Goal: Navigation & Orientation: Find specific page/section

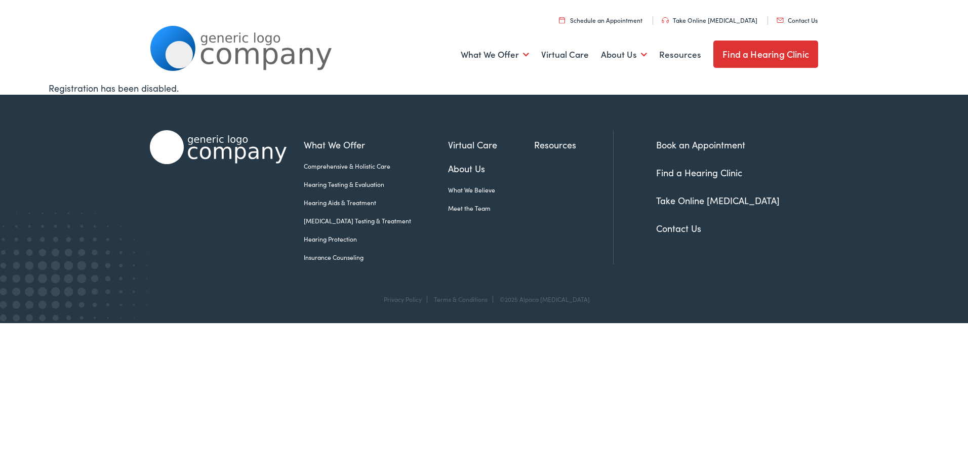
click at [687, 174] on link "Find a Hearing Clinic" at bounding box center [699, 172] width 86 height 13
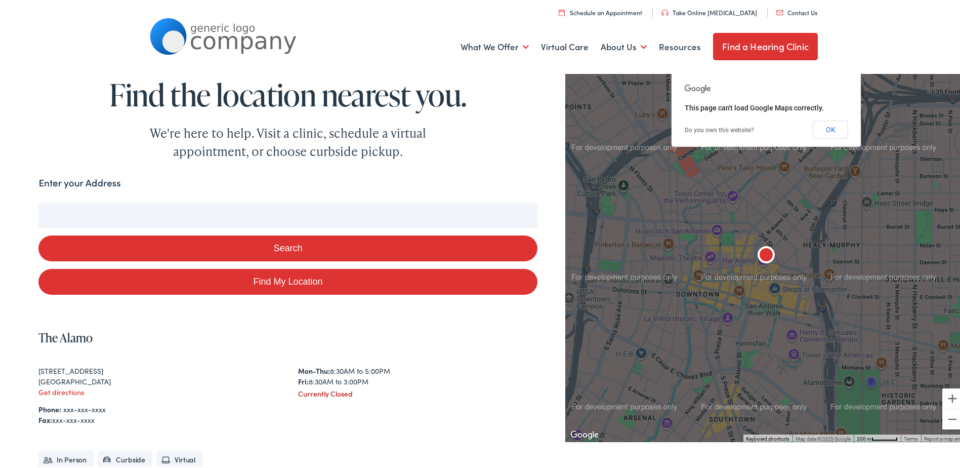
click at [305, 214] on input "Enter your Address" at bounding box center [287, 212] width 499 height 25
type input "49"
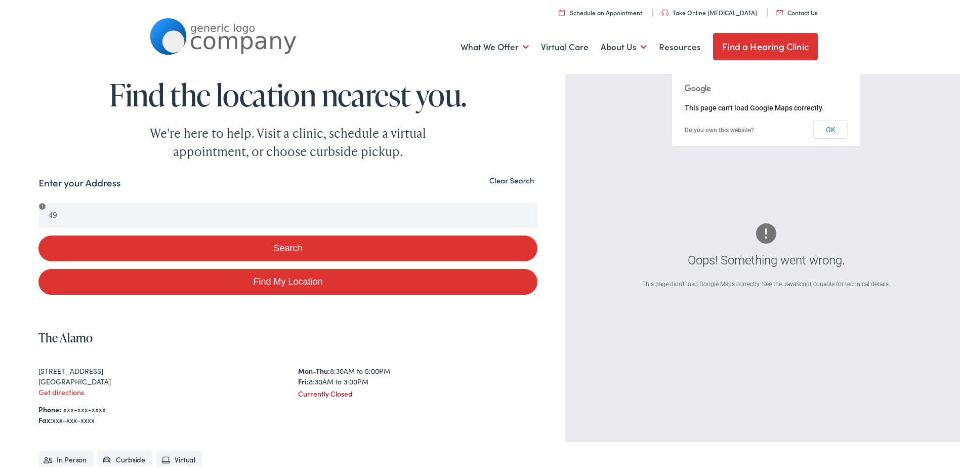
click at [276, 195] on form "Enter your Address 49 Search Find My Location" at bounding box center [287, 233] width 499 height 119
click at [260, 248] on button "Search" at bounding box center [287, 246] width 499 height 26
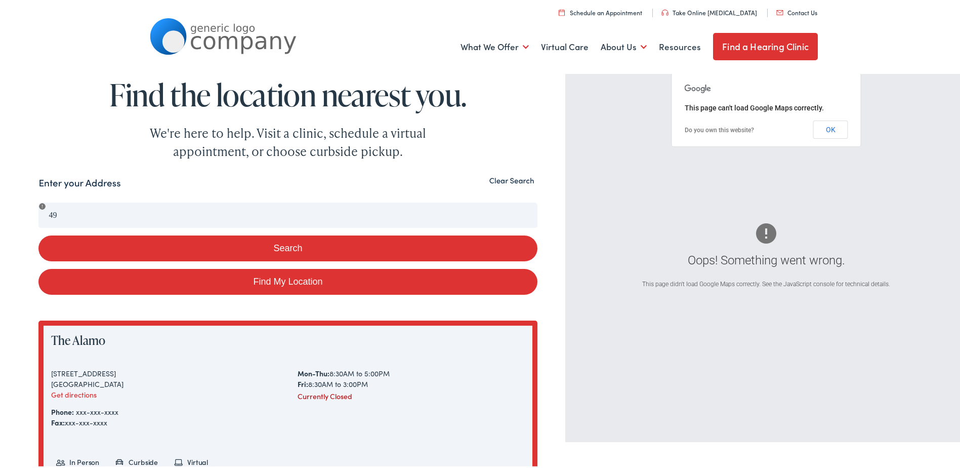
click at [517, 173] on section "Search Enter your Address 49 Search Find My Location Clear Search Oops! Somethi…" at bounding box center [484, 366] width 968 height 417
